Goal: Task Accomplishment & Management: Use online tool/utility

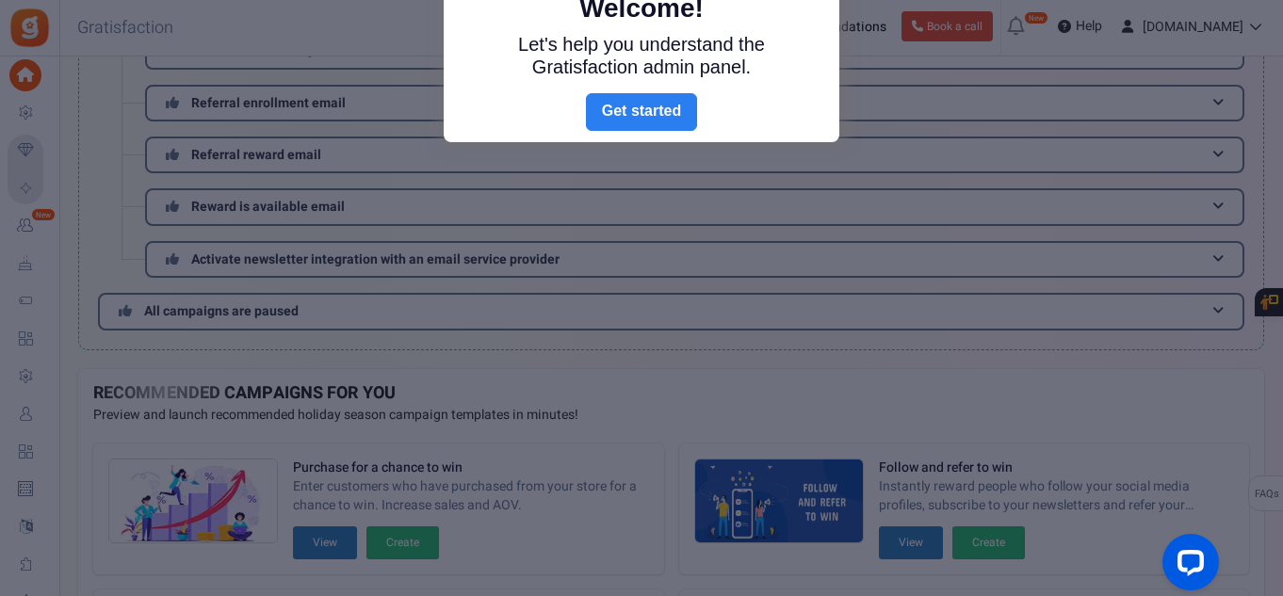
click at [661, 121] on link "Next" at bounding box center [641, 112] width 111 height 38
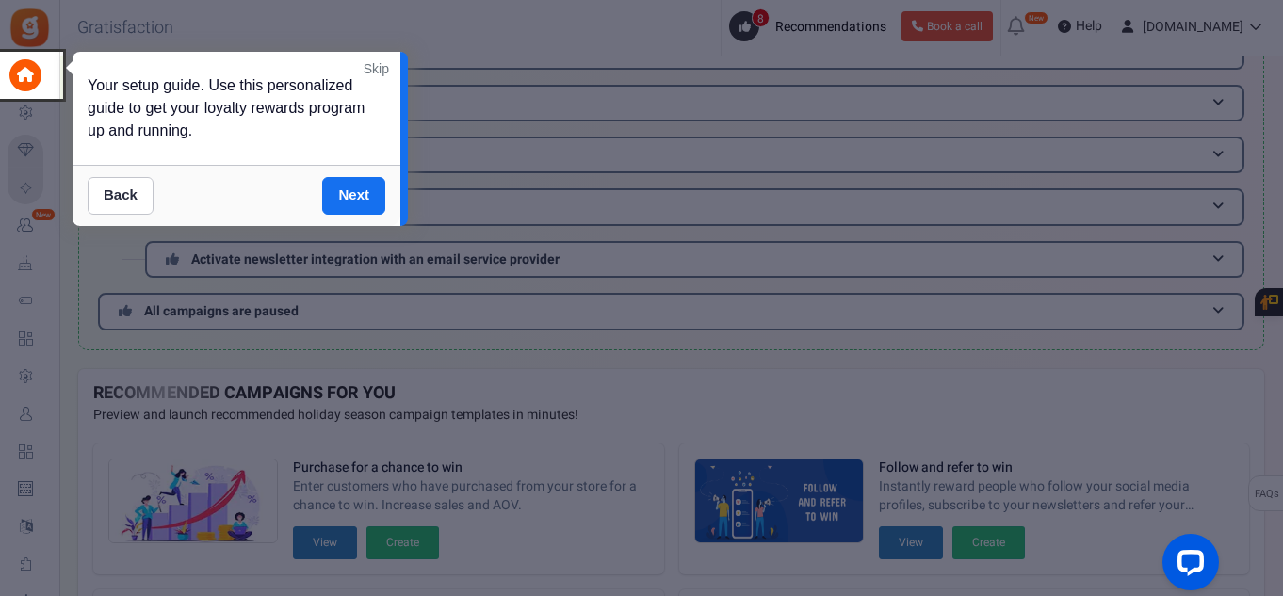
click at [375, 63] on link "Skip" at bounding box center [376, 68] width 25 height 19
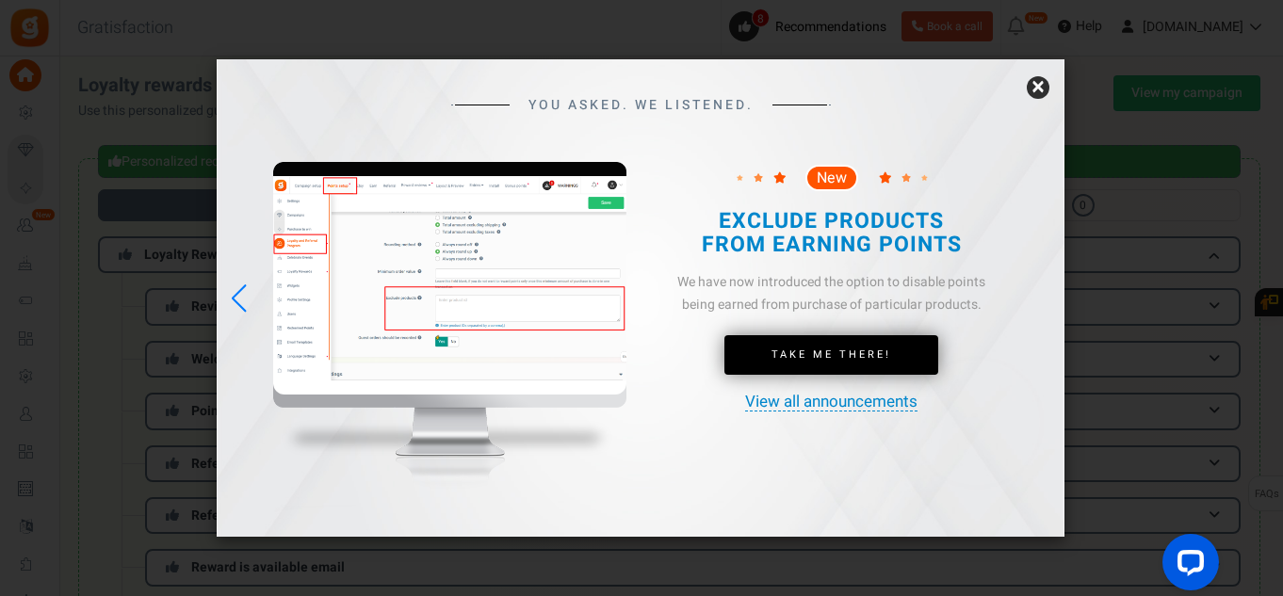
click at [1041, 89] on link "×" at bounding box center [1038, 87] width 23 height 23
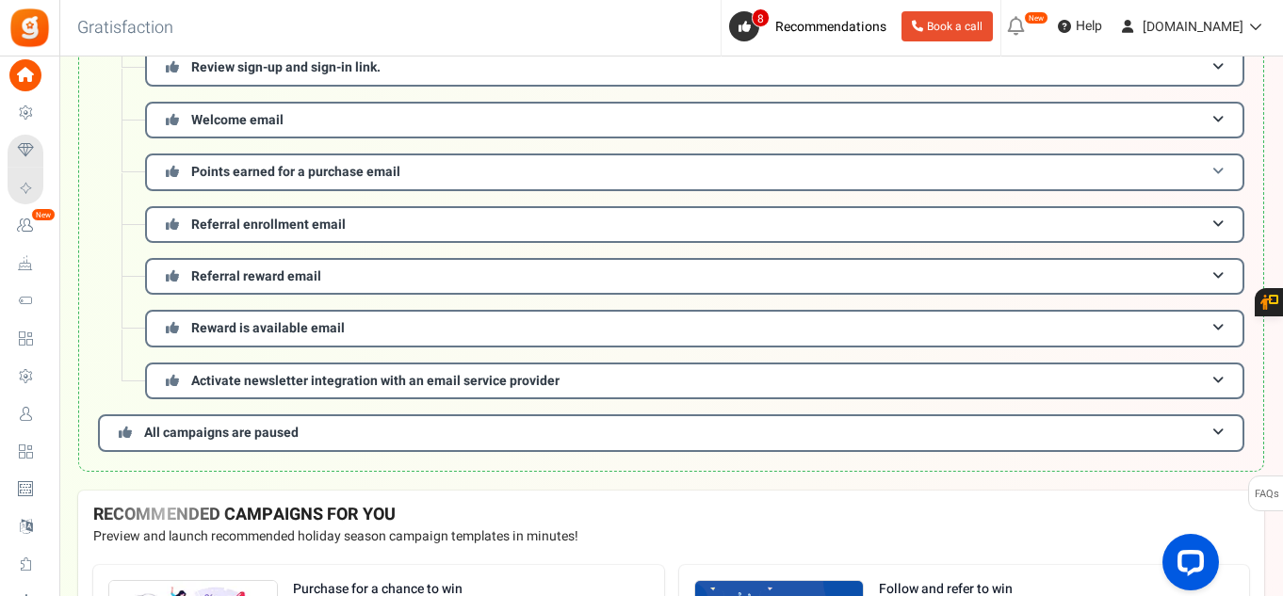
scroll to position [113, 0]
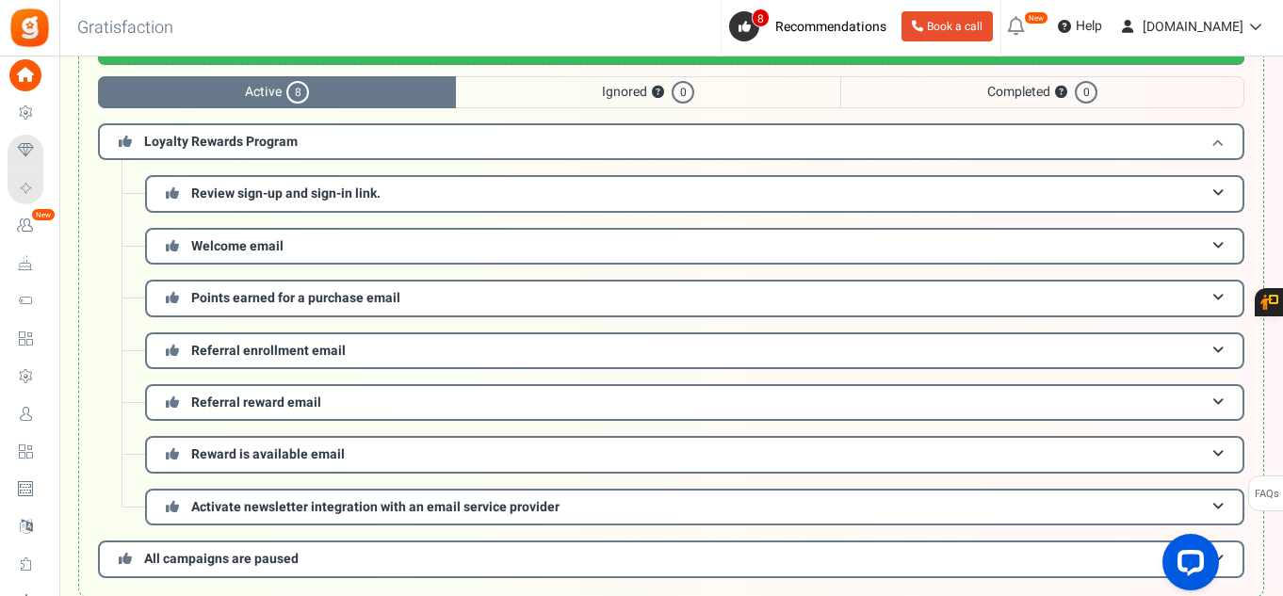
click at [538, 147] on h3 "Loyalty Rewards Program" at bounding box center [671, 141] width 1147 height 37
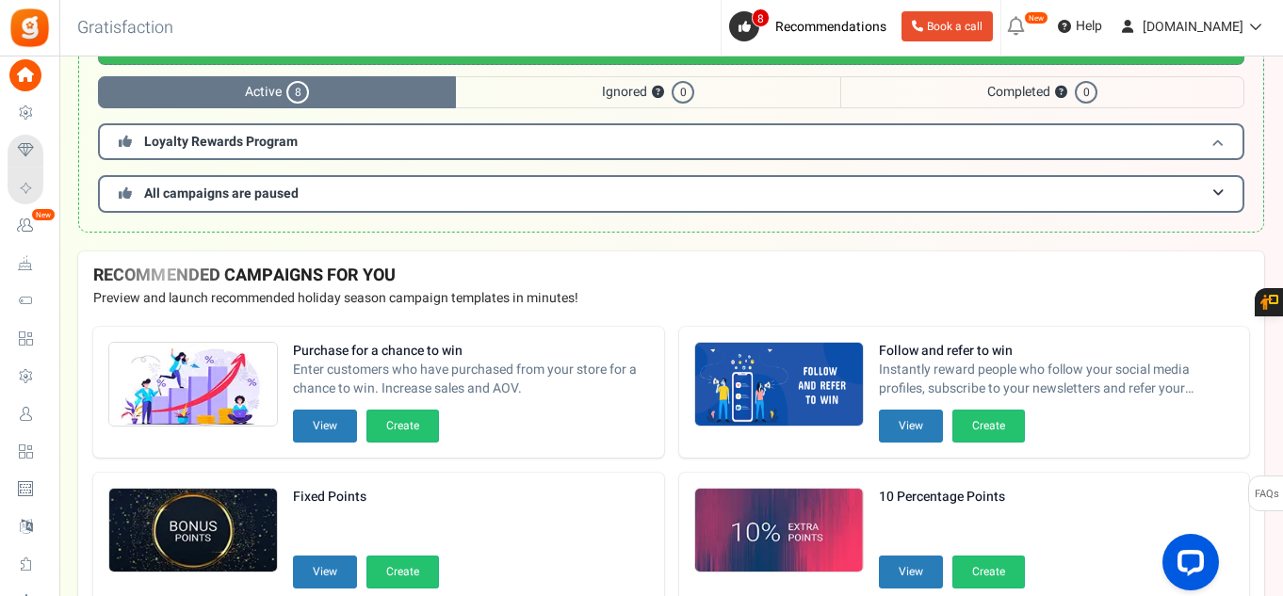
click at [538, 147] on h3 "Loyalty Rewards Program" at bounding box center [671, 141] width 1147 height 37
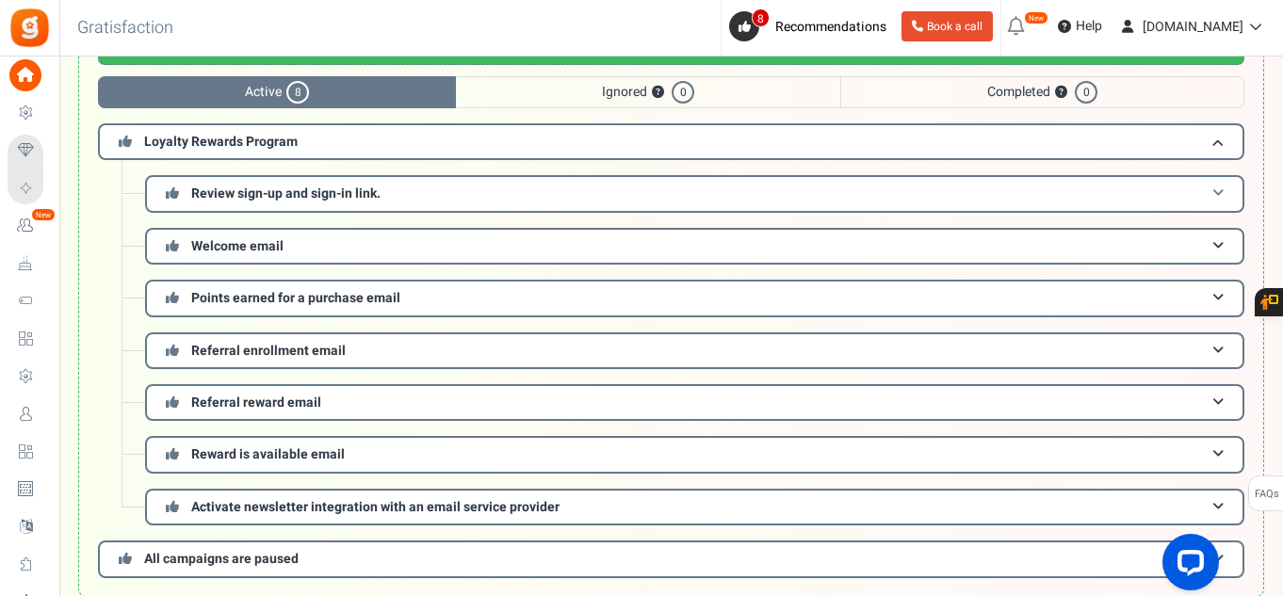
click at [515, 199] on h3 "Review sign-up and sign-in link." at bounding box center [694, 193] width 1099 height 37
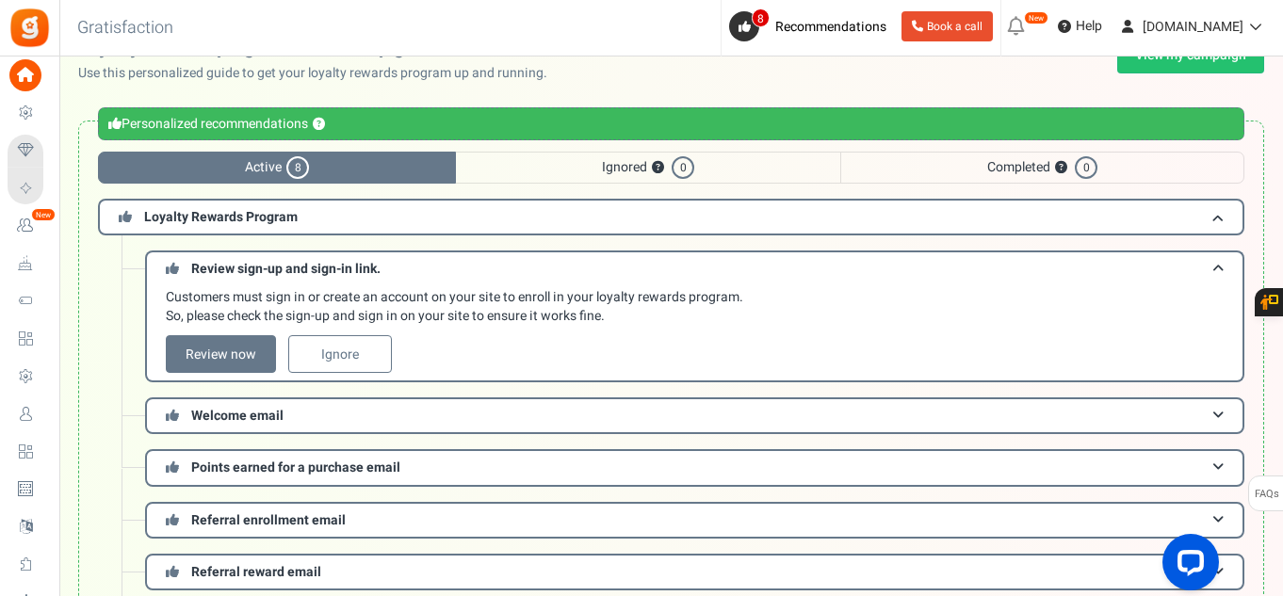
scroll to position [0, 0]
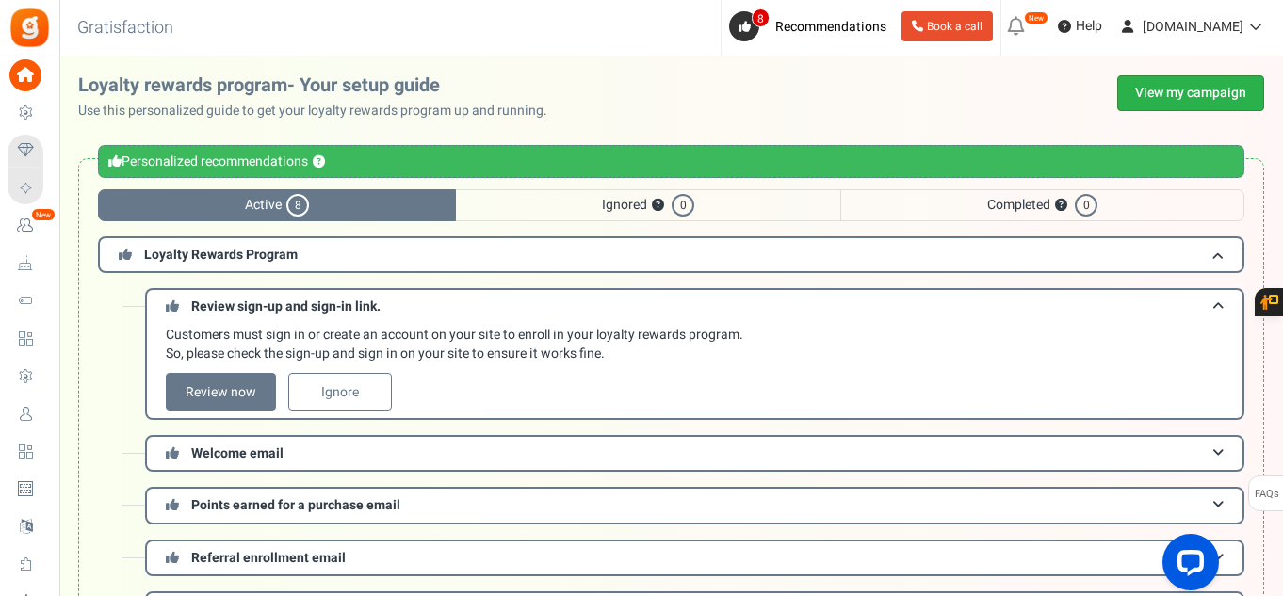
click at [1183, 85] on link "View my campaign" at bounding box center [1190, 93] width 147 height 36
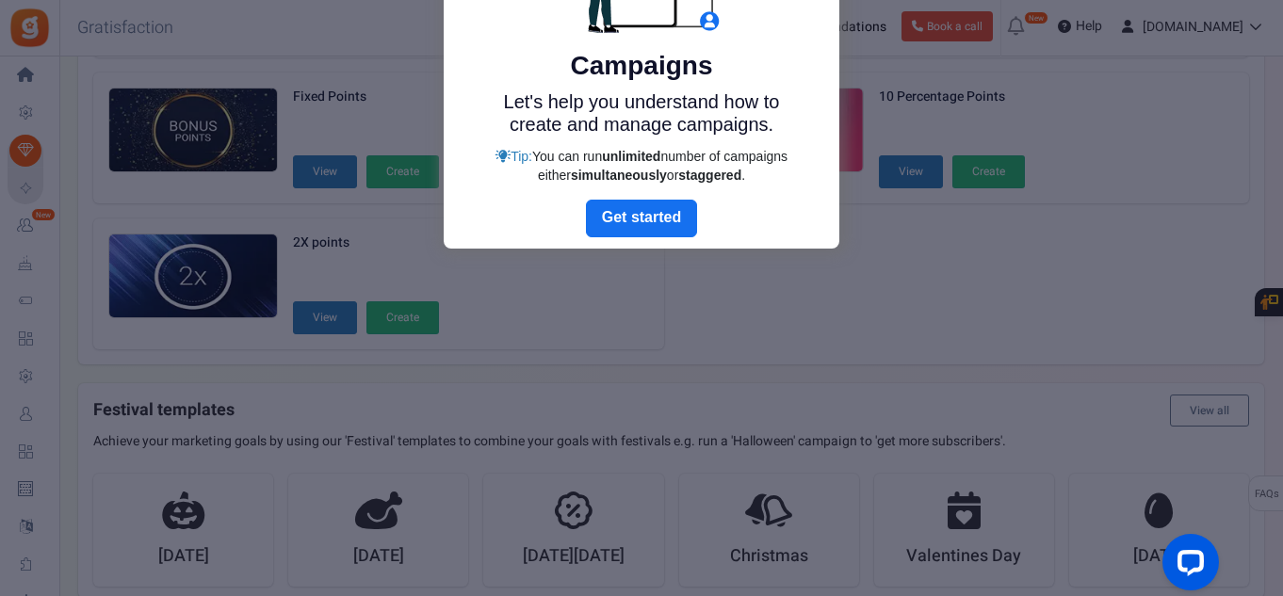
scroll to position [33, 0]
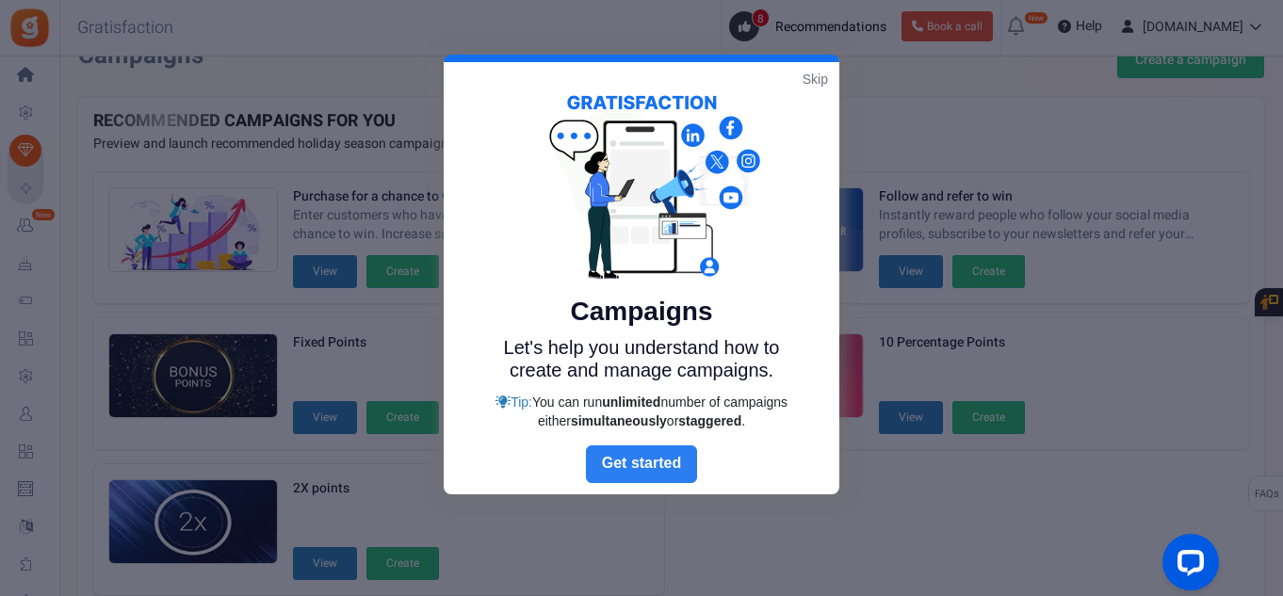
click at [669, 462] on link "Next" at bounding box center [641, 465] width 111 height 38
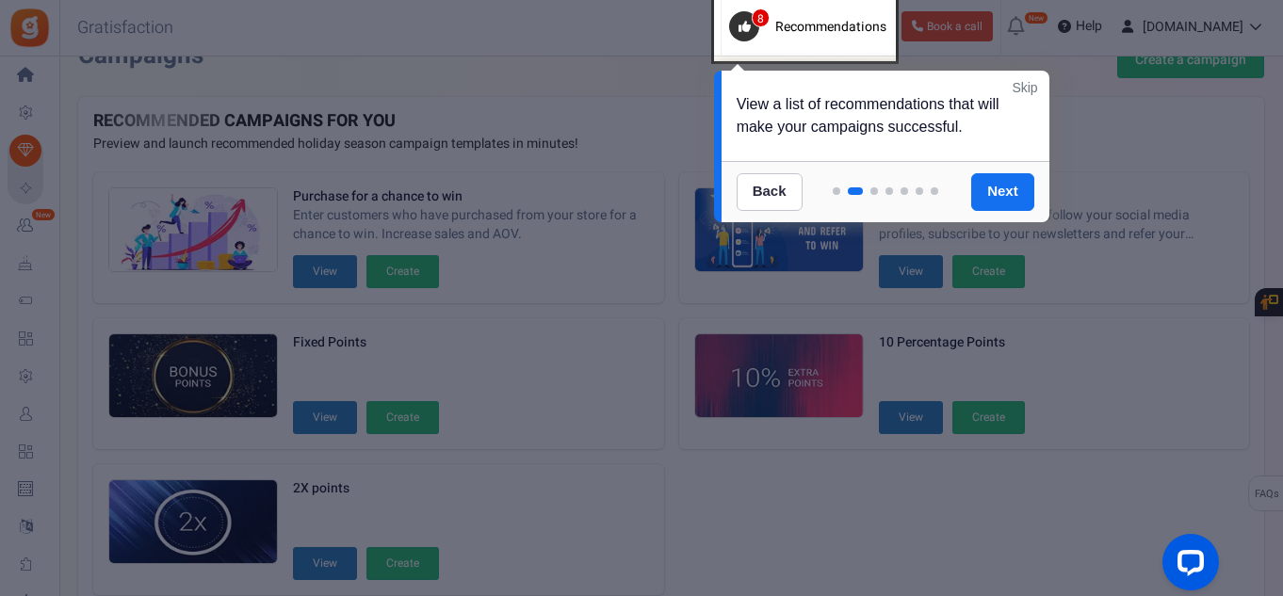
click at [1027, 91] on link "Skip" at bounding box center [1024, 87] width 25 height 19
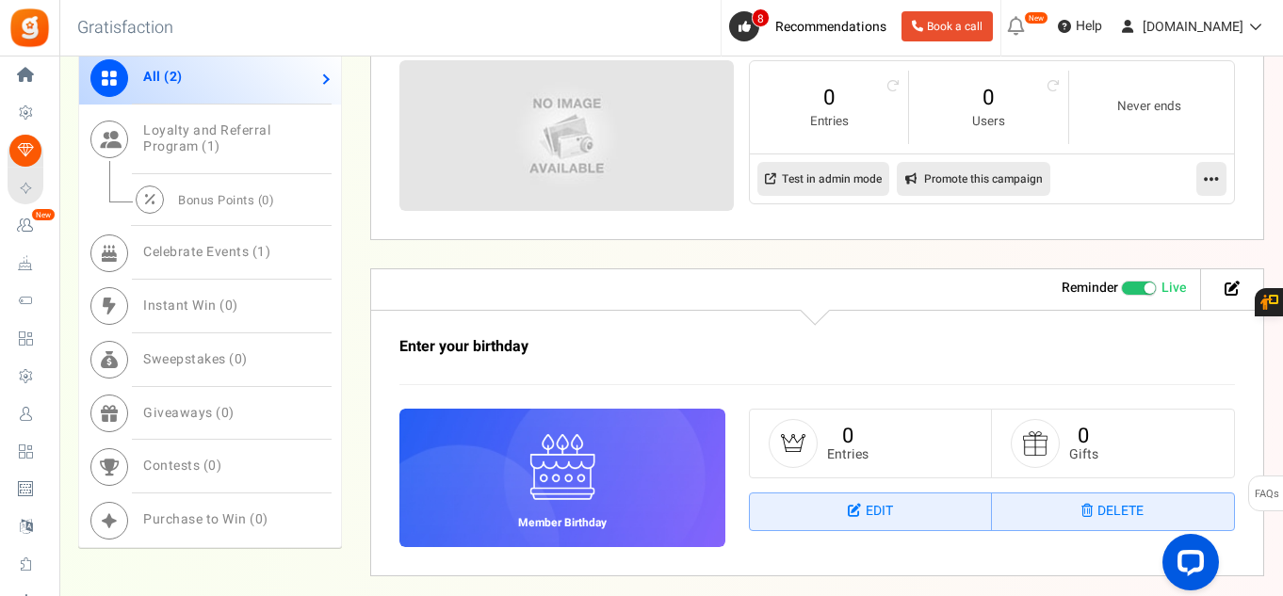
scroll to position [1084, 0]
